Goal: Check status

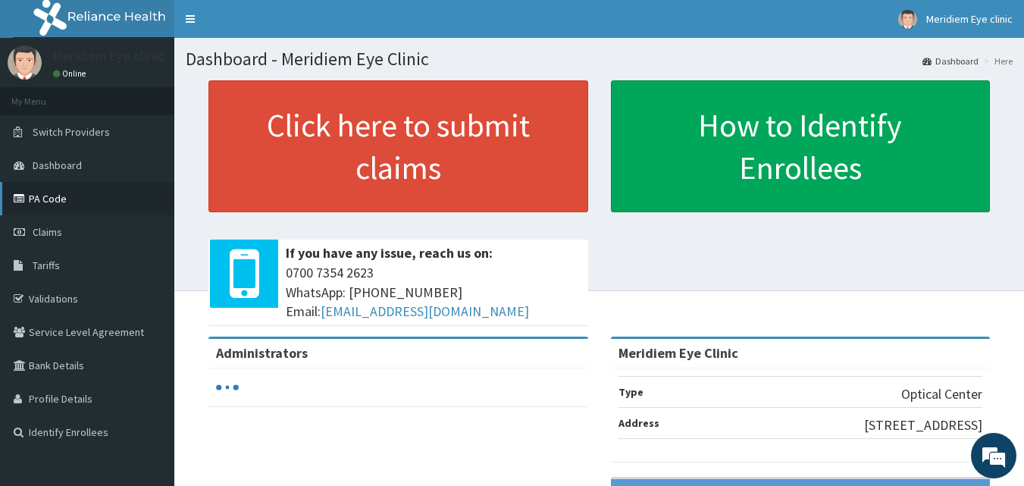
click at [55, 199] on link "PA Code" at bounding box center [87, 198] width 174 height 33
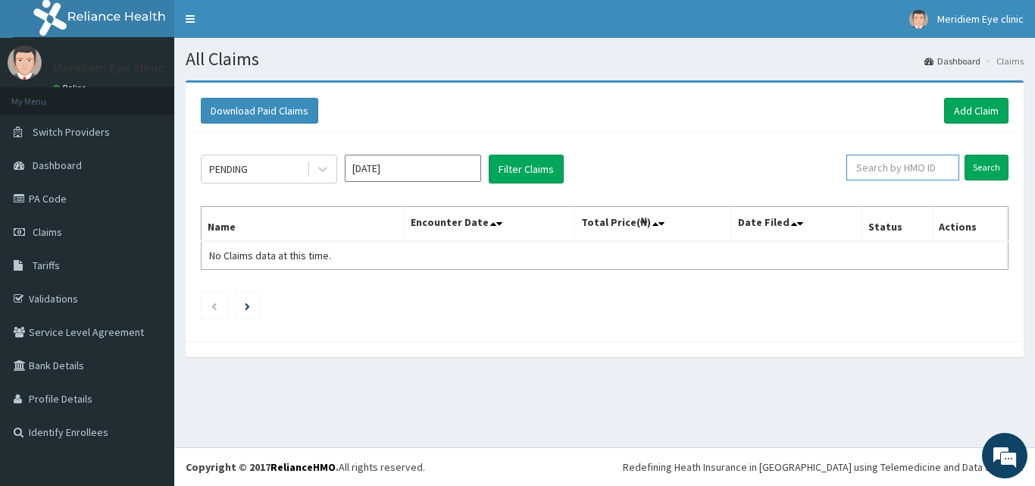
click at [935, 164] on input "text" at bounding box center [903, 168] width 113 height 26
paste input "CPS/10015/C"
type input "CPS/10015/C"
click at [972, 164] on input "Search" at bounding box center [987, 168] width 44 height 26
